Goal: Transaction & Acquisition: Subscribe to service/newsletter

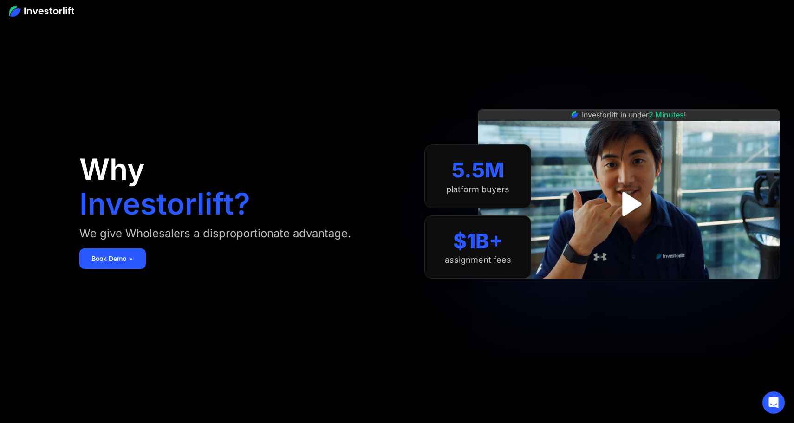
click at [55, 14] on img at bounding box center [41, 11] width 65 height 11
click at [14, 12] on img at bounding box center [41, 11] width 65 height 11
click at [122, 260] on link "Book Demo ➢" at bounding box center [112, 258] width 66 height 20
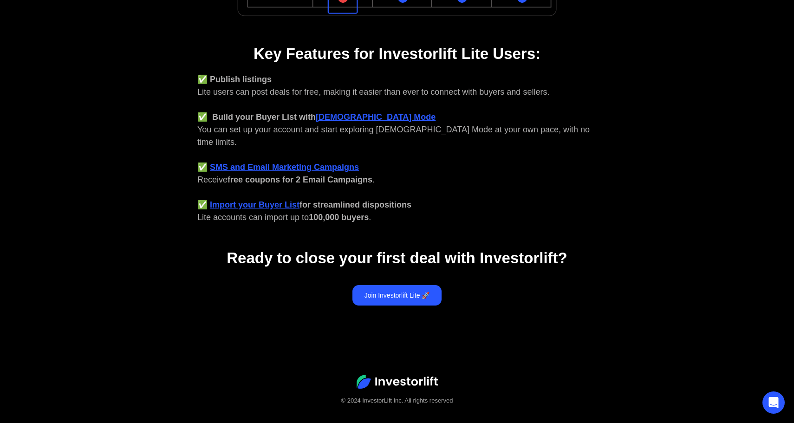
scroll to position [348, 0]
click at [394, 285] on link "Join Investorlift Lite 🚀" at bounding box center [397, 295] width 90 height 20
